Goal: Feedback & Contribution: Submit feedback/report problem

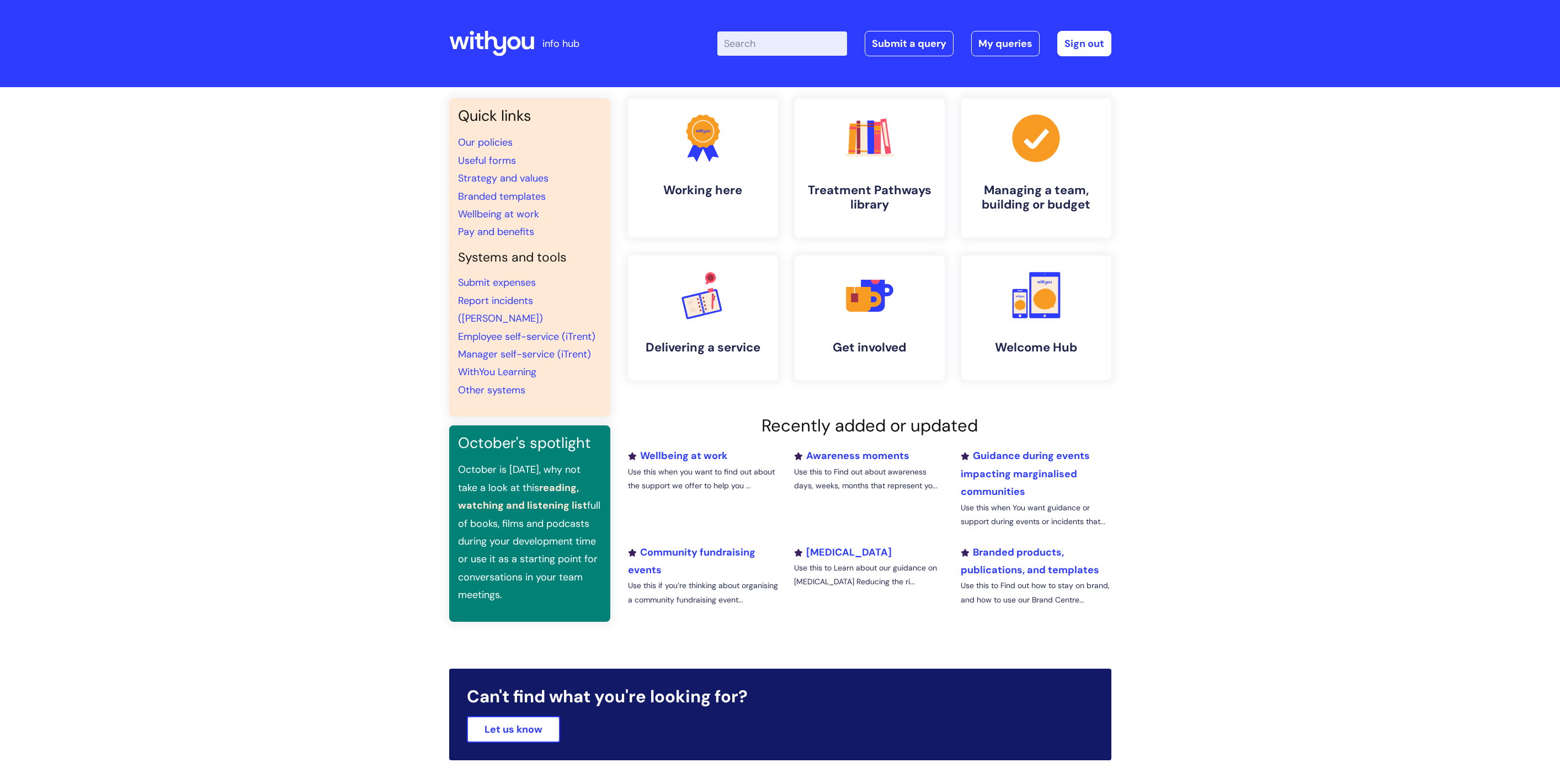
click at [889, 64] on div "Enter your search term here... Search Submit a query My queries Welcome [PERSON…" at bounding box center [862, 43] width 498 height 65
click at [906, 43] on link "Submit a query" at bounding box center [909, 44] width 89 height 25
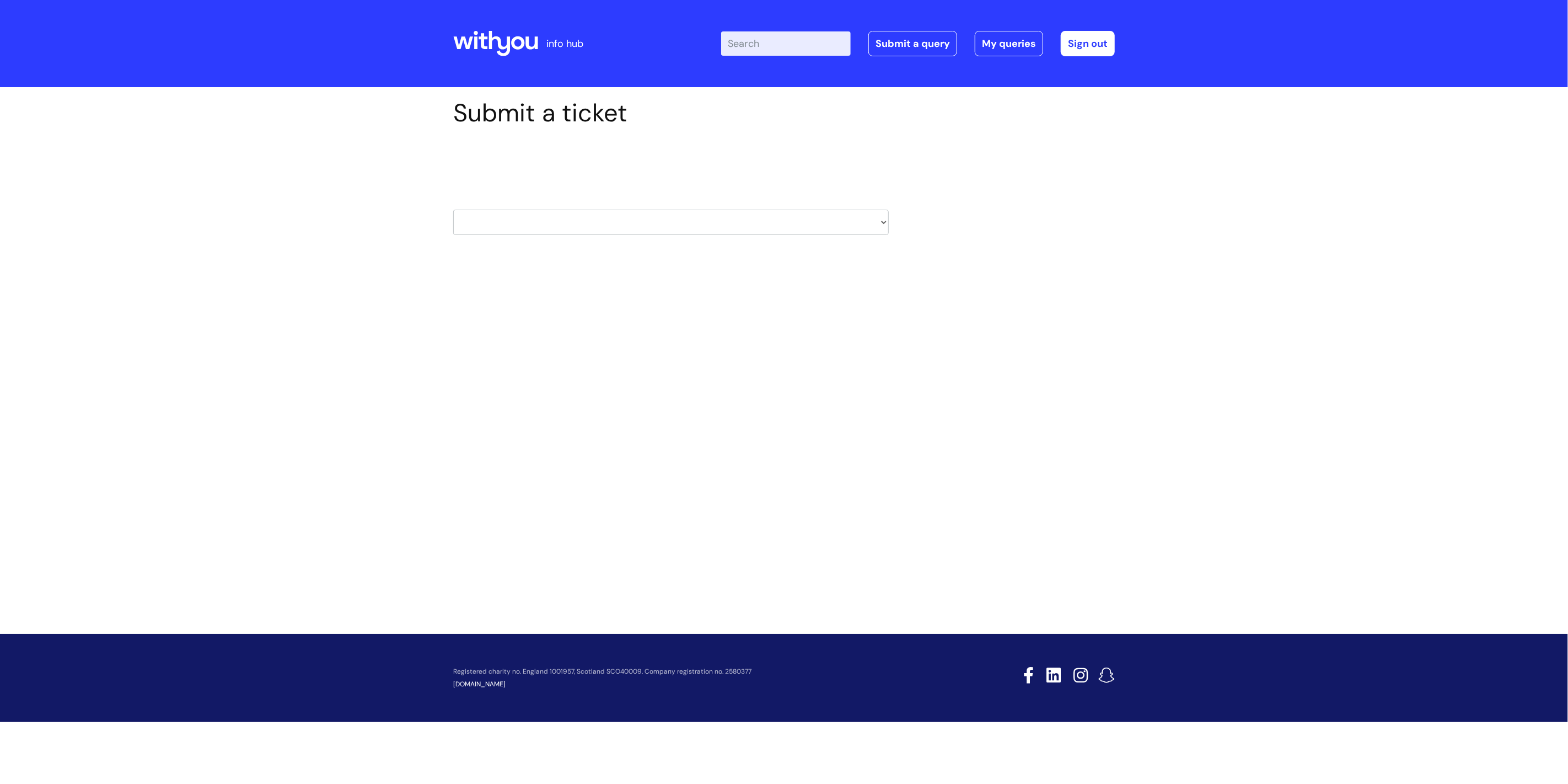
click at [713, 218] on div "HR / People IT and Support Clinical Drug Alerts Finance Accounts Data Support T…" at bounding box center [670, 208] width 436 height 52
click at [713, 218] on select "HR / People IT and Support Clinical Drug Alerts Finance Accounts Data Support T…" at bounding box center [670, 222] width 436 height 25
select select "external_communications"
click at [453, 209] on select "HR / People IT and Support Clinical Drug Alerts Finance Accounts Data Support T…" at bounding box center [670, 222] width 436 height 25
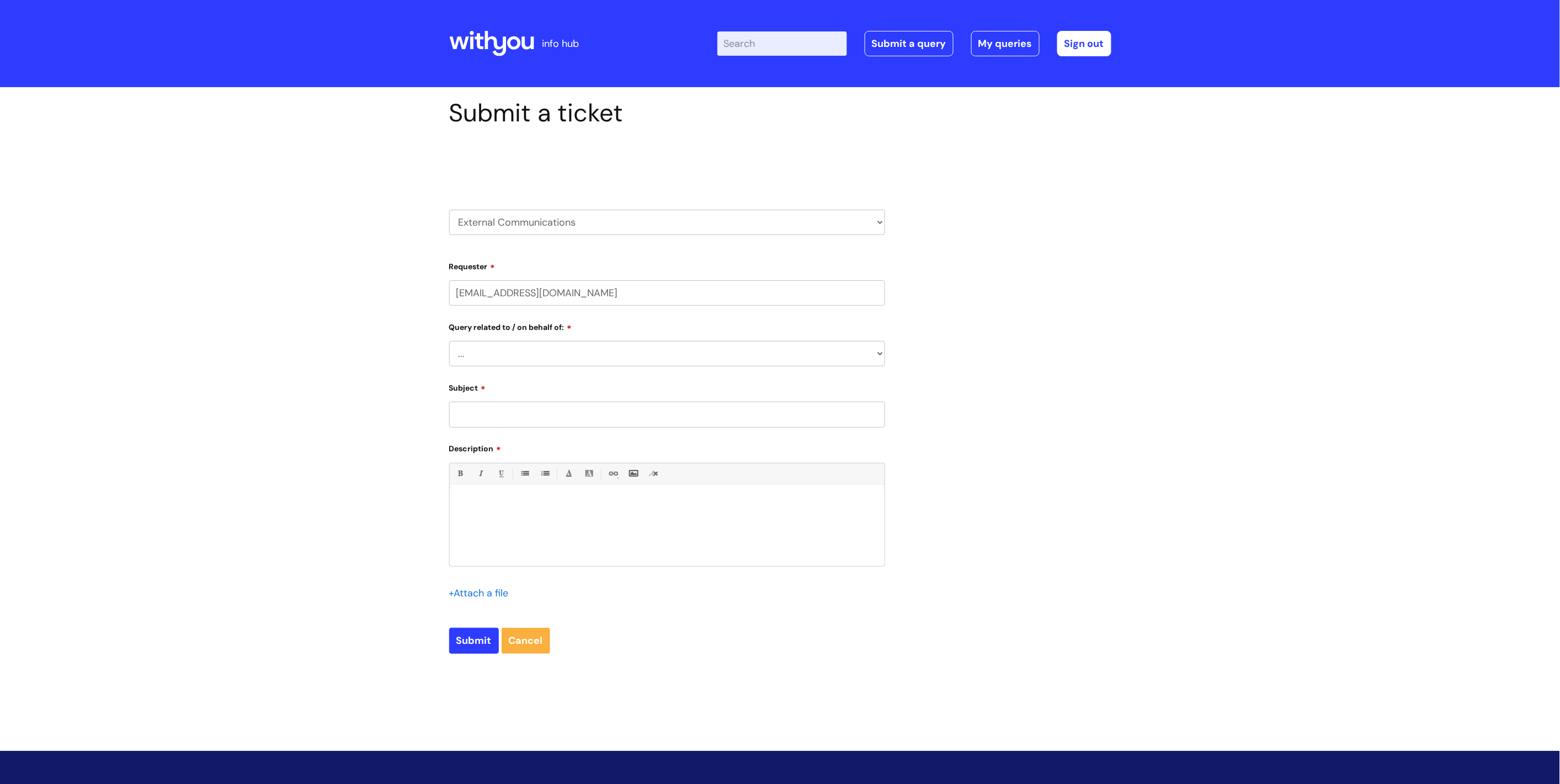
click at [649, 351] on select "... Brand or Brand Centre Website Queries (all regions) All Scottish Services I…" at bounding box center [667, 353] width 436 height 25
click at [449, 342] on select "... Brand or Brand Centre Website Queries (all regions) All Scottish Services I…" at bounding box center [667, 353] width 436 height 25
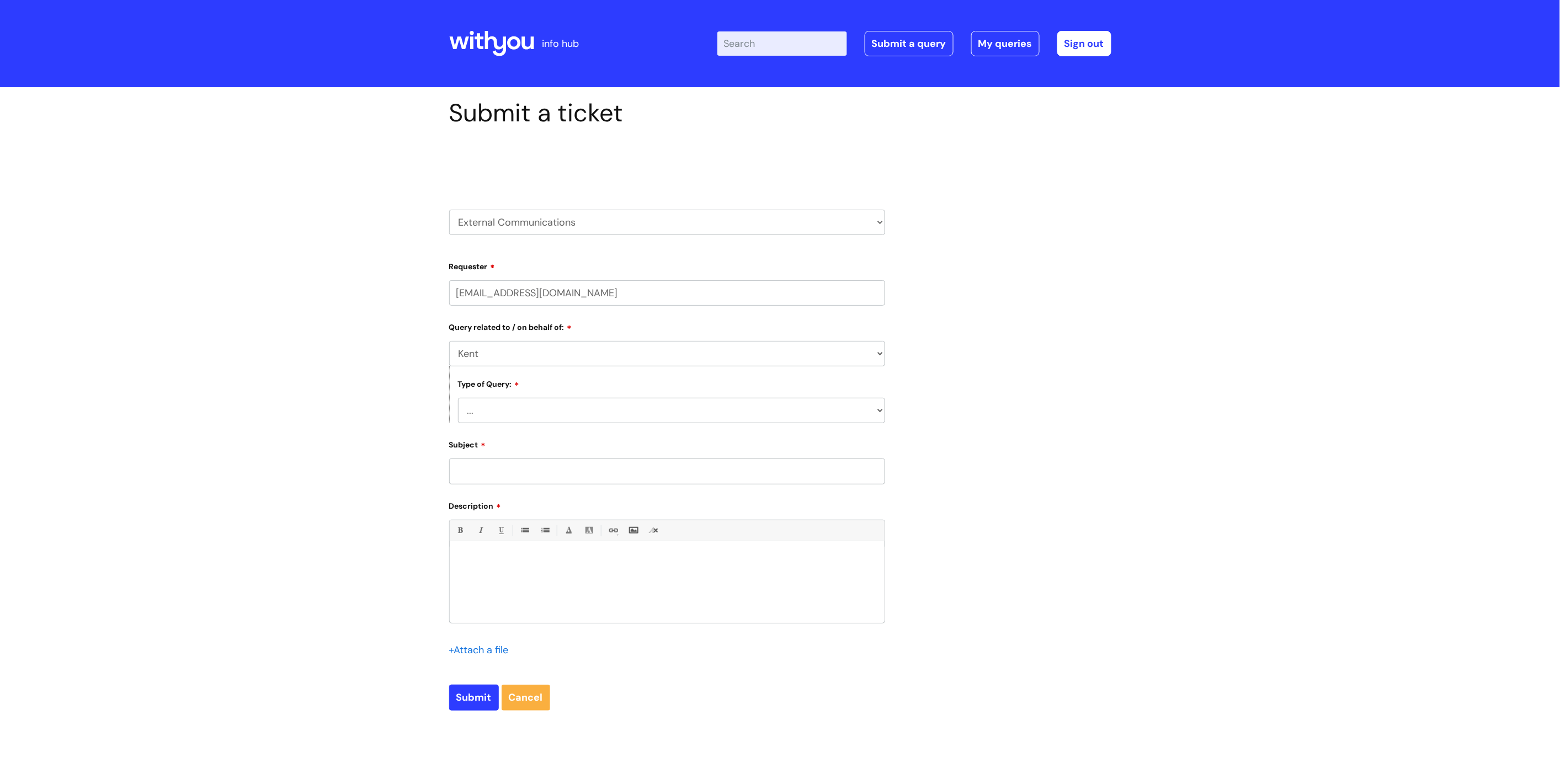
click at [662, 359] on select "... Brand or Brand Centre Website Queries (all regions) All Scottish Services I…" at bounding box center [667, 353] width 436 height 25
drag, startPoint x: 1113, startPoint y: 594, endPoint x: 1082, endPoint y: 587, distance: 31.8
click at [1113, 594] on div "Submit a ticket Select issue type HR / People IT and Support Clinical Drug Aler…" at bounding box center [780, 413] width 679 height 630
click at [686, 423] on select "... Press/Media support Social Media support Marketing materials Crisis communi…" at bounding box center [672, 410] width 427 height 25
click at [705, 355] on select "... Brand or Brand Centre Website Queries (all regions) All Scottish Services I…" at bounding box center [667, 353] width 436 height 25
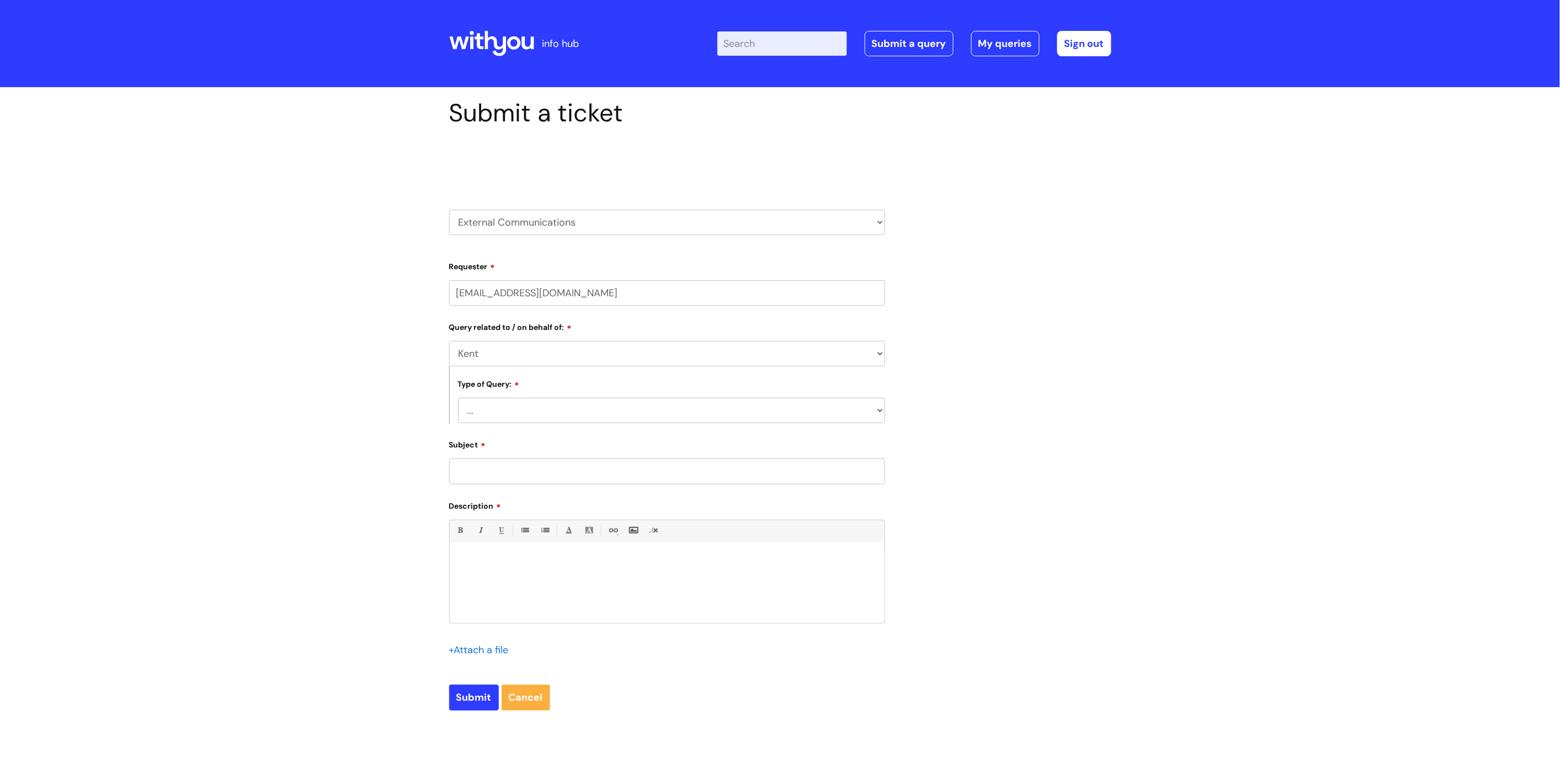
select select "Website Queries (all regions)"
click at [449, 342] on select "... Brand or Brand Centre Website Queries (all regions) All Scottish Services I…" at bounding box center [667, 353] width 436 height 25
click at [692, 415] on select "... General enquiry" at bounding box center [672, 410] width 427 height 25
select select "General enquiry"
click at [458, 399] on select "... General enquiry" at bounding box center [672, 410] width 427 height 25
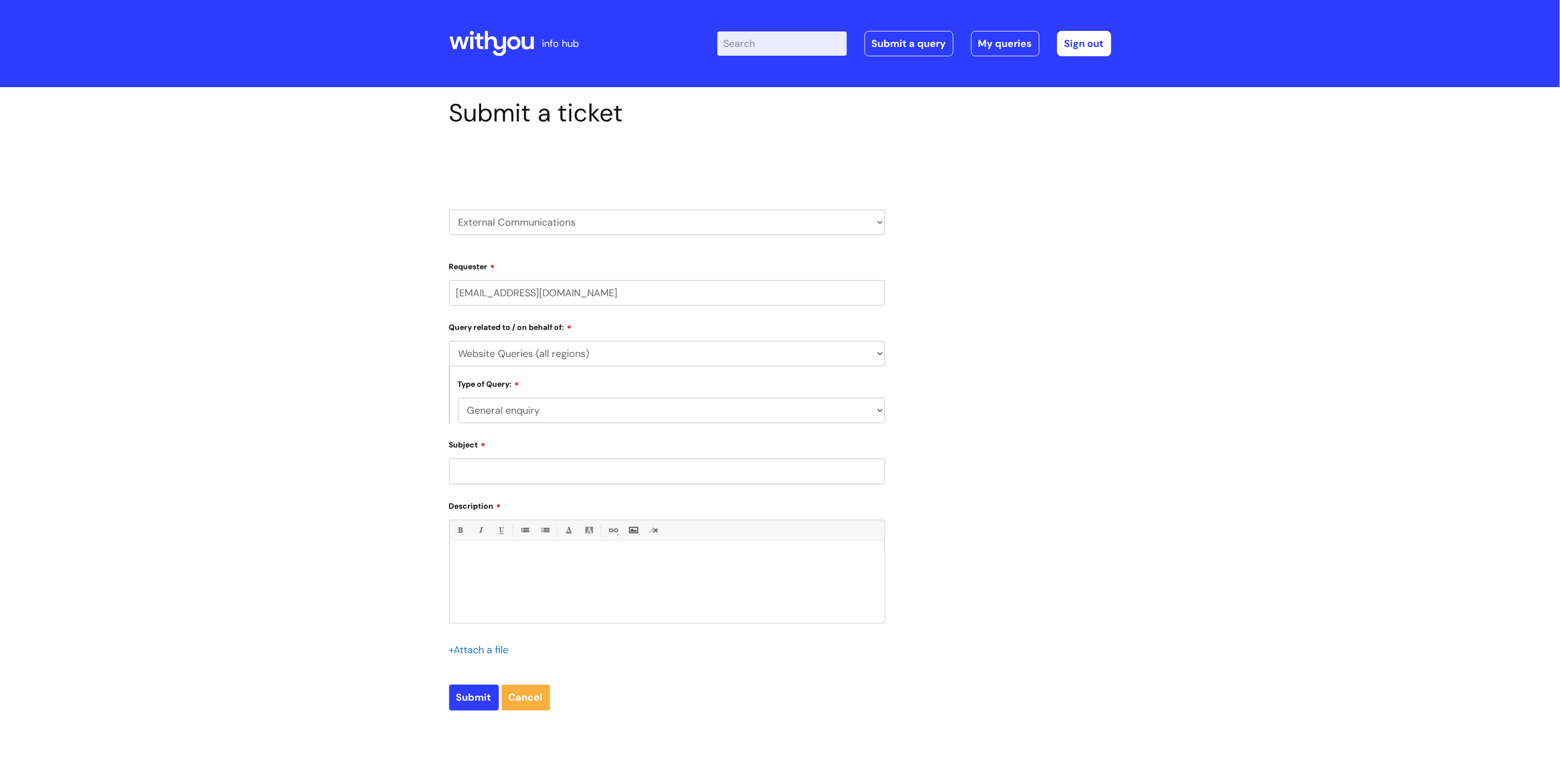
click at [655, 481] on input "Subject" at bounding box center [667, 470] width 436 height 25
type input "Kent YP services"
click at [668, 599] on div at bounding box center [668, 585] width 435 height 76
paste div
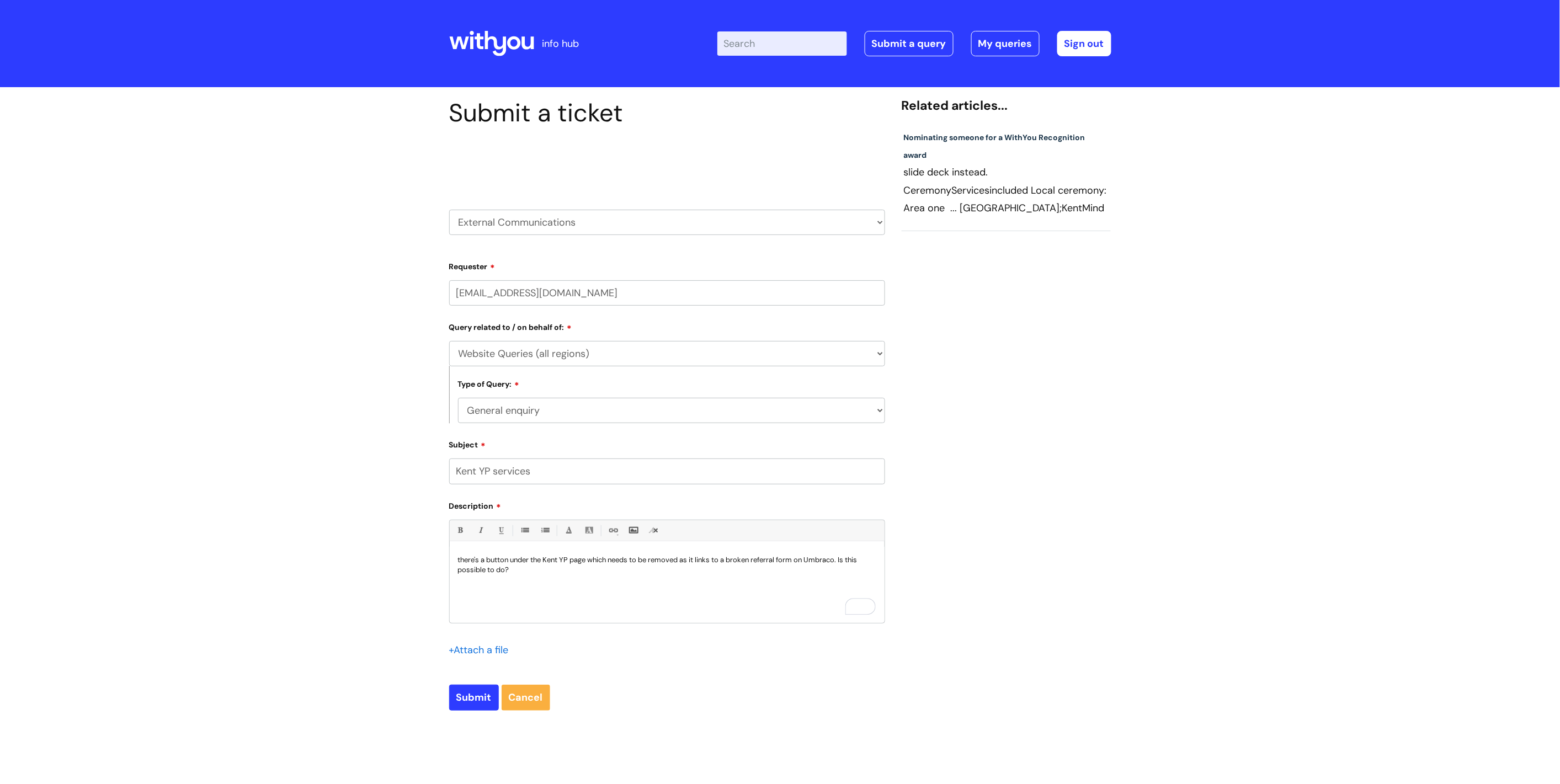
drag, startPoint x: 459, startPoint y: 561, endPoint x: 448, endPoint y: 563, distance: 11.2
click at [448, 563] on div "Submit a ticket Select issue type HR / People IT and Support Clinical Drug Aler…" at bounding box center [667, 413] width 452 height 630
click at [544, 578] on div "There's a button under the Kent YP page which needs to be removed as it links t…" at bounding box center [668, 585] width 435 height 76
click at [699, 598] on div "There's a button under the Kent YP page which needs to be removed as it links t…" at bounding box center [668, 585] width 435 height 76
click at [618, 603] on div "There's a button under the Kent YP page which needs to be removed as it links t…" at bounding box center [668, 585] width 435 height 76
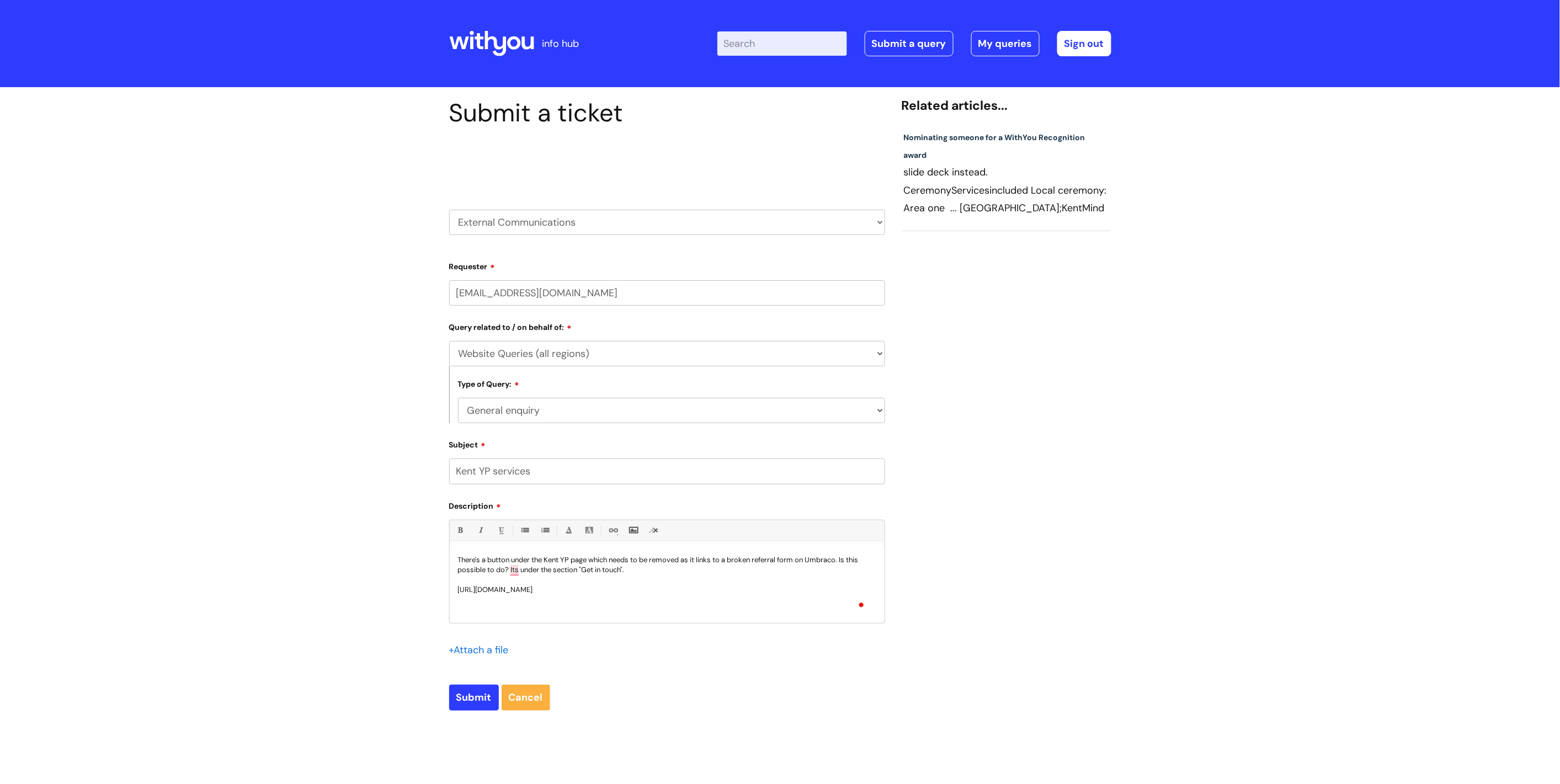
click at [699, 561] on p "There's a button under the Kent YP page which needs to be removed as it links t…" at bounding box center [667, 565] width 418 height 20
click at [691, 575] on p "There's a button under the Kent YP page which needs to be removed as it links t…" at bounding box center [667, 565] width 418 height 20
click at [647, 585] on p "To enrich screen reader interactions, please activate Accessibility in Grammarl…" at bounding box center [667, 580] width 418 height 10
click at [608, 588] on p "Also under the "Contact us" tab" at bounding box center [667, 589] width 418 height 10
click at [562, 591] on p "Also under the "Contact us" tab, make a referral to us needs to be switched to …" at bounding box center [667, 589] width 418 height 10
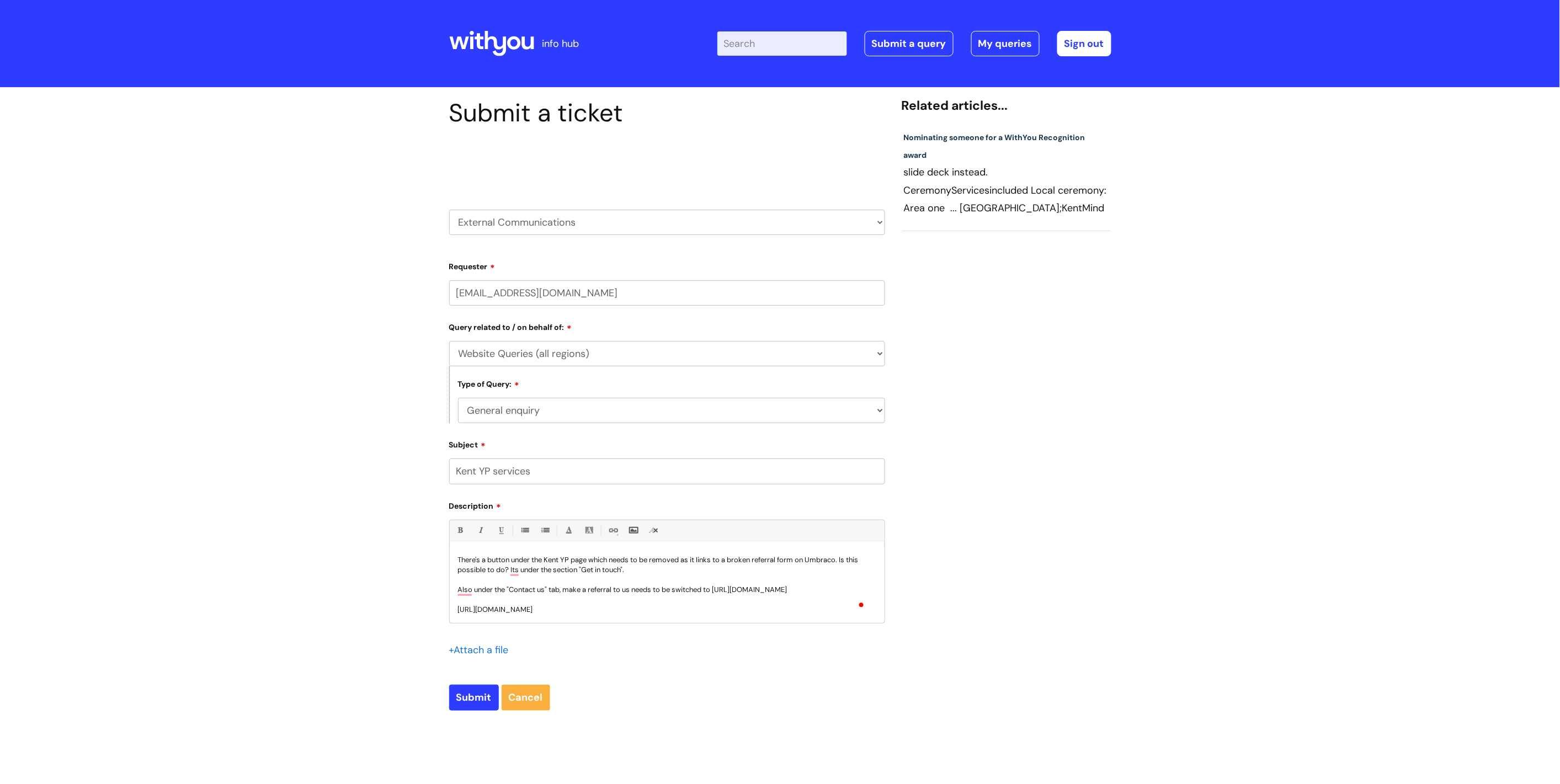
click at [566, 591] on p "Also under the "Contact us" tab, make a referral to us needs to be switched to …" at bounding box center [667, 589] width 418 height 10
click at [475, 705] on input "Submit" at bounding box center [474, 697] width 49 height 25
type input "Please Wait..."
